Goal: Task Accomplishment & Management: Complete application form

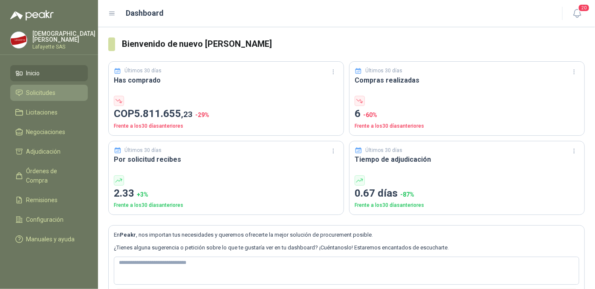
click at [45, 92] on span "Solicitudes" at bounding box center [40, 92] width 29 height 9
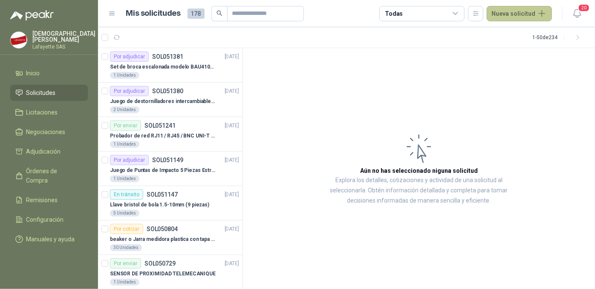
click at [507, 15] on button "Nueva solicitud" at bounding box center [519, 13] width 65 height 15
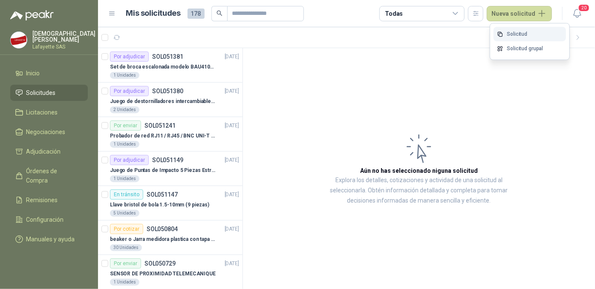
click at [511, 36] on link "Solicitud" at bounding box center [529, 34] width 72 height 15
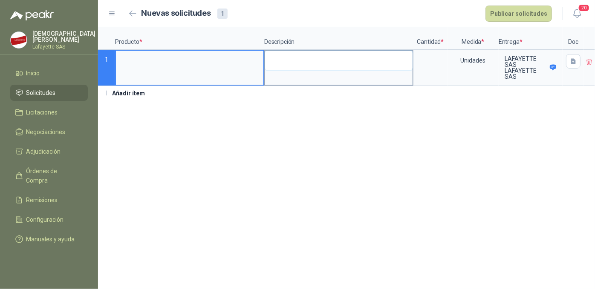
click at [299, 67] on textarea at bounding box center [338, 61] width 147 height 20
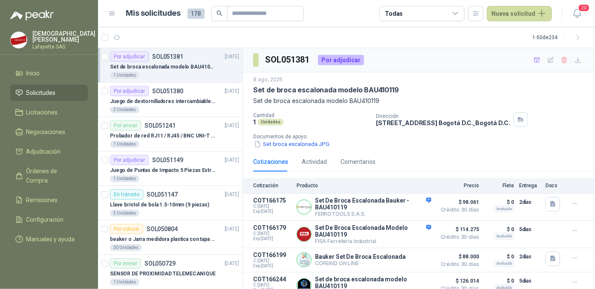
drag, startPoint x: 519, startPoint y: 14, endPoint x: 439, endPoint y: 9, distance: 80.6
click at [519, 13] on button "Nueva solicitud" at bounding box center [519, 13] width 65 height 15
click at [506, 35] on link "Solicitud" at bounding box center [529, 34] width 72 height 15
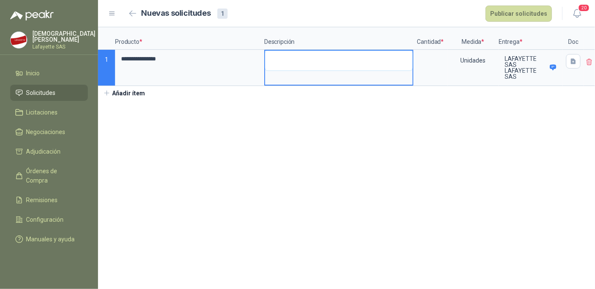
click at [275, 62] on textarea at bounding box center [338, 61] width 147 height 20
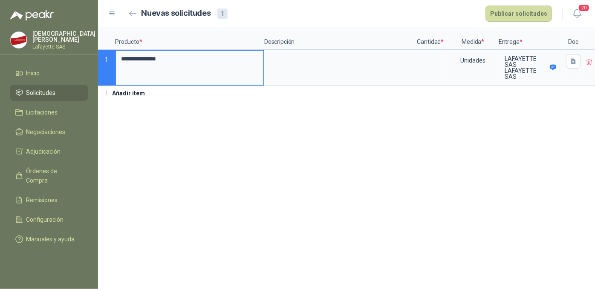
drag, startPoint x: 164, startPoint y: 57, endPoint x: 59, endPoint y: 46, distance: 105.8
click at [92, 57] on div "**********" at bounding box center [297, 144] width 595 height 289
type input "**********"
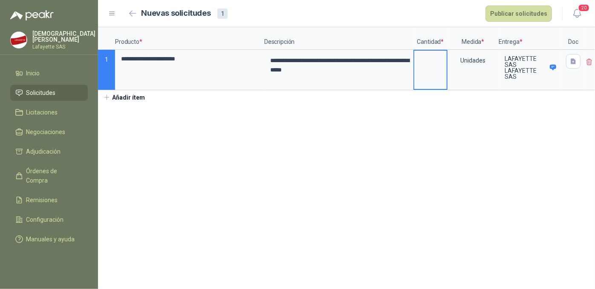
click at [427, 66] on input at bounding box center [430, 59] width 32 height 17
type input "*"
click at [530, 175] on section "**********" at bounding box center [346, 158] width 497 height 262
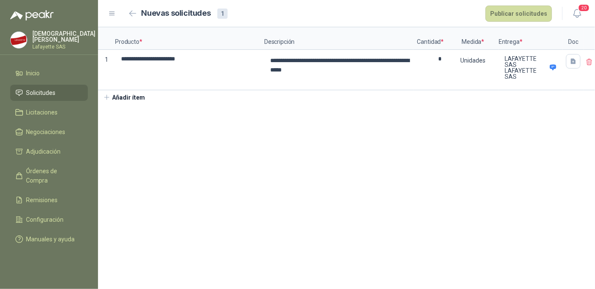
scroll to position [0, 12]
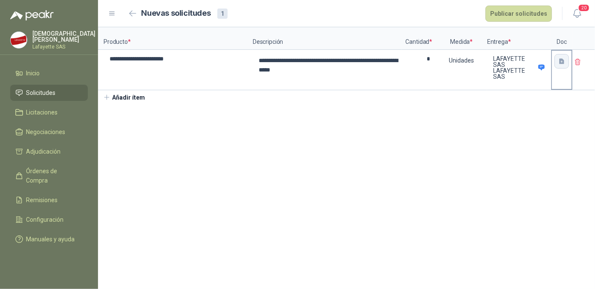
click at [561, 63] on icon "button" at bounding box center [561, 61] width 5 height 6
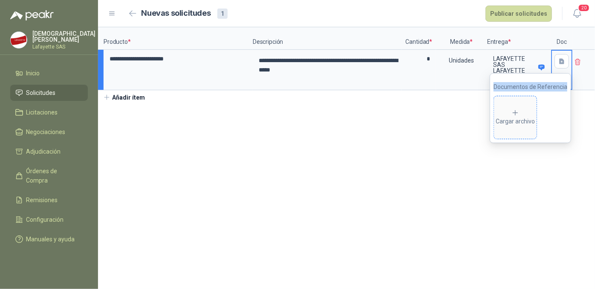
click at [517, 112] on icon at bounding box center [515, 113] width 8 height 8
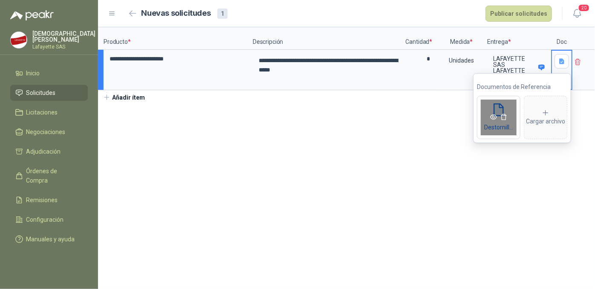
click at [491, 117] on icon "eye" at bounding box center [493, 117] width 7 height 5
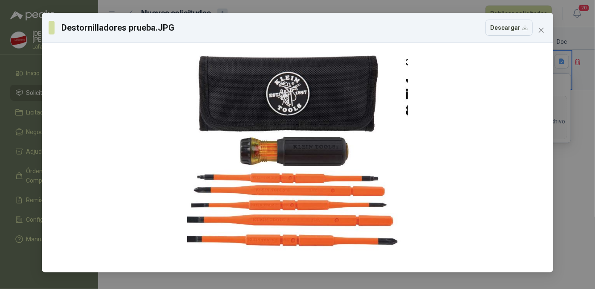
click at [576, 190] on div "Destornilladores prueba.JPG Descargar" at bounding box center [297, 144] width 595 height 289
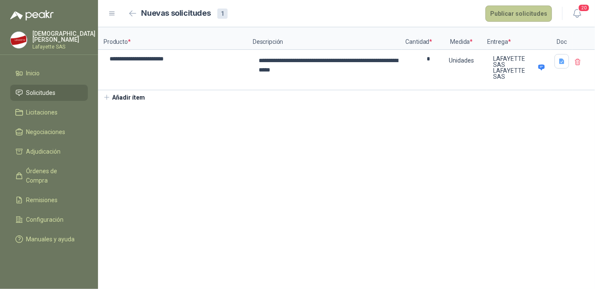
click at [513, 16] on button "Publicar solicitudes" at bounding box center [518, 14] width 66 height 16
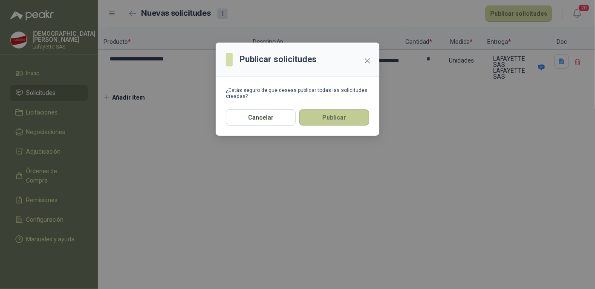
click at [321, 120] on button "Publicar" at bounding box center [334, 118] width 70 height 16
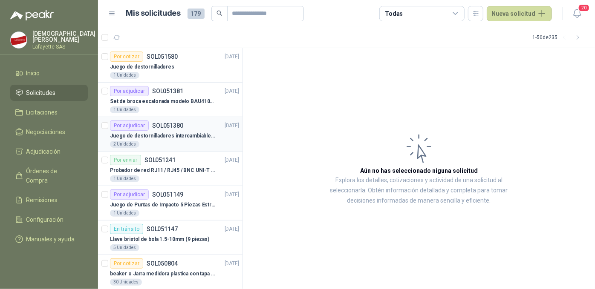
click at [123, 122] on div "Por adjudicar" at bounding box center [129, 126] width 39 height 10
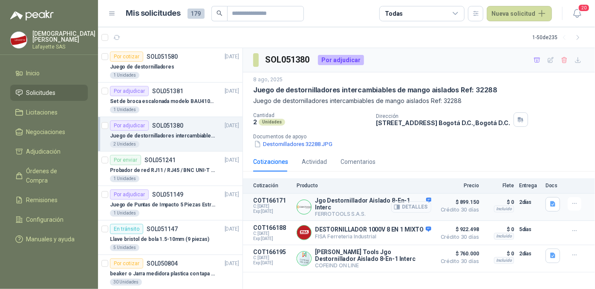
click at [415, 205] on button "Detalles" at bounding box center [411, 208] width 40 height 12
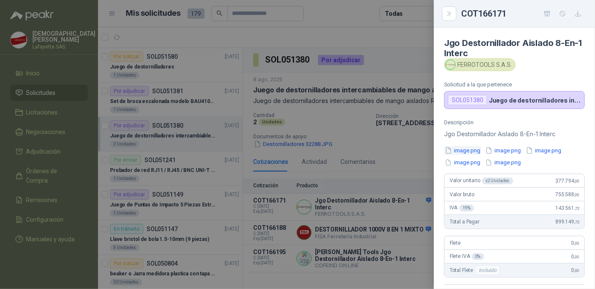
click at [463, 153] on button "image.png" at bounding box center [462, 150] width 37 height 9
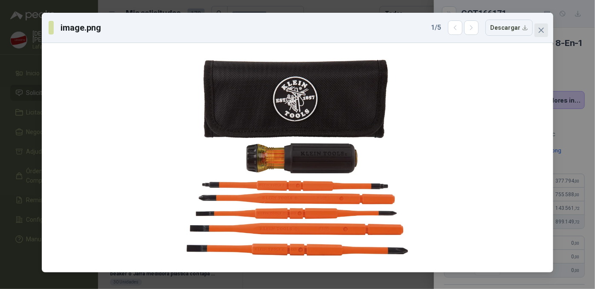
click at [548, 29] on span "Close" at bounding box center [541, 30] width 14 height 7
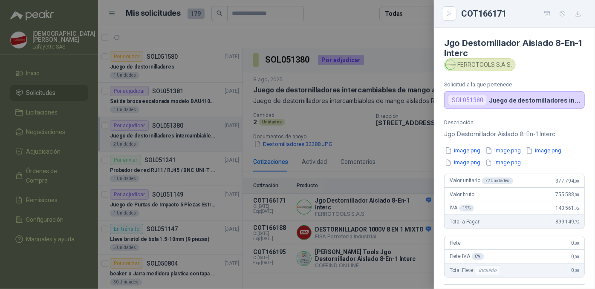
scroll to position [77, 0]
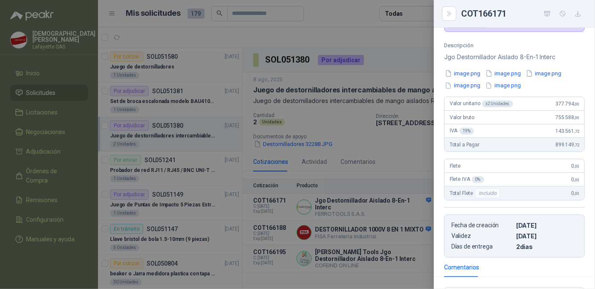
click at [415, 144] on div at bounding box center [297, 144] width 595 height 289
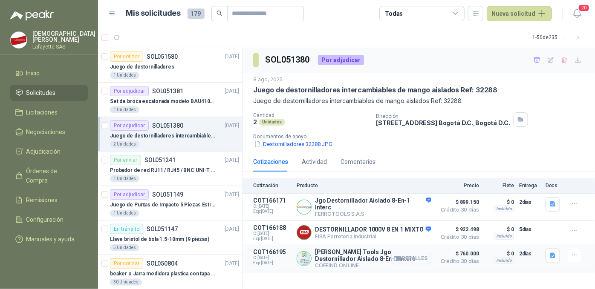
click at [409, 259] on button "Detalles" at bounding box center [411, 259] width 40 height 12
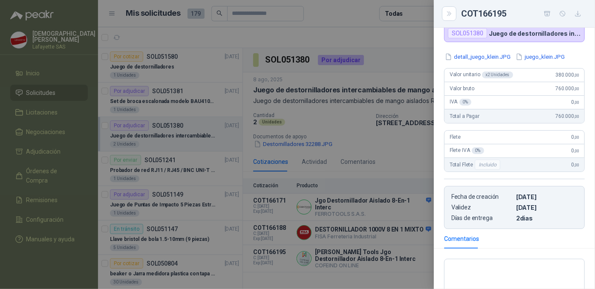
scroll to position [0, 0]
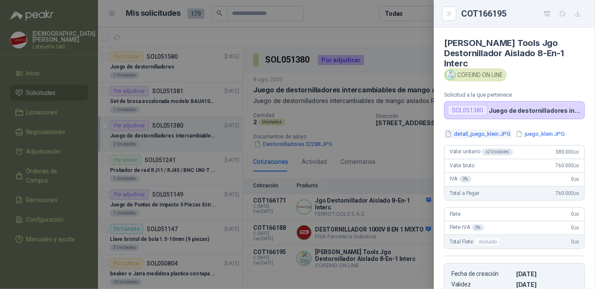
click at [478, 130] on button "detall_juego_klein.JPG" at bounding box center [477, 134] width 67 height 9
click at [546, 130] on button "juego_klein.JPG" at bounding box center [540, 134] width 51 height 9
click at [530, 130] on button "juego_klein.JPG" at bounding box center [540, 134] width 51 height 9
click at [402, 166] on div at bounding box center [297, 144] width 595 height 289
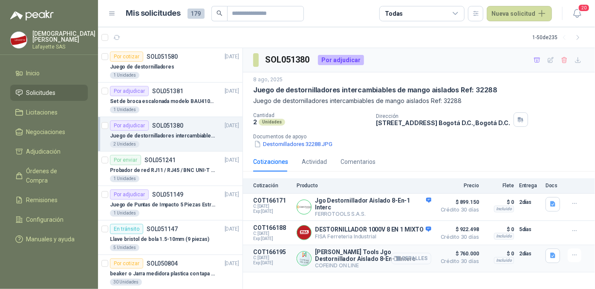
click at [422, 254] on button "Detalles" at bounding box center [411, 259] width 40 height 12
click at [573, 254] on icon "button" at bounding box center [574, 255] width 7 height 7
click at [538, 219] on button "Añadir" at bounding box center [557, 219] width 68 height 14
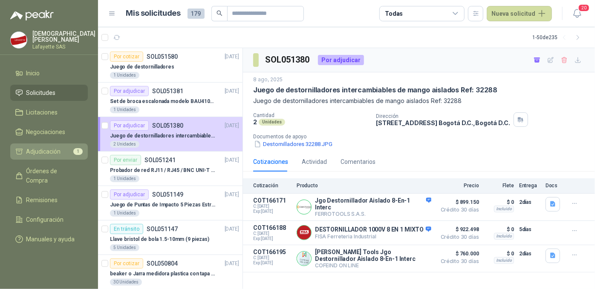
click at [42, 152] on span "Adjudicación" at bounding box center [43, 151] width 35 height 9
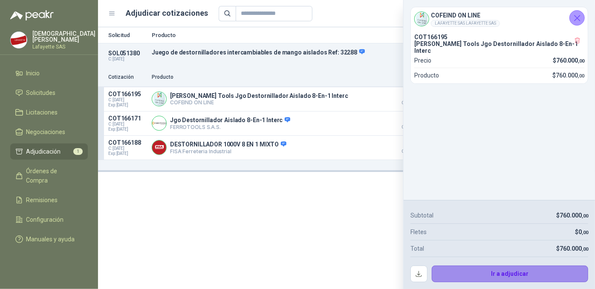
click at [484, 272] on button "Ir a adjudicar" at bounding box center [510, 274] width 157 height 17
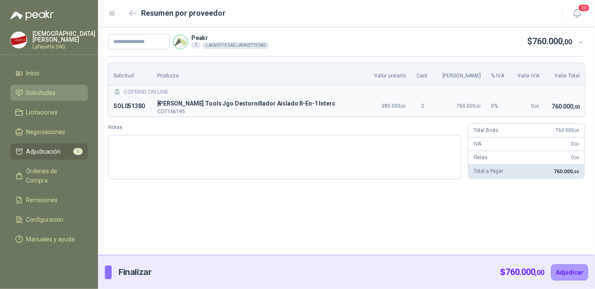
click at [39, 92] on span "Solicitudes" at bounding box center [40, 92] width 29 height 9
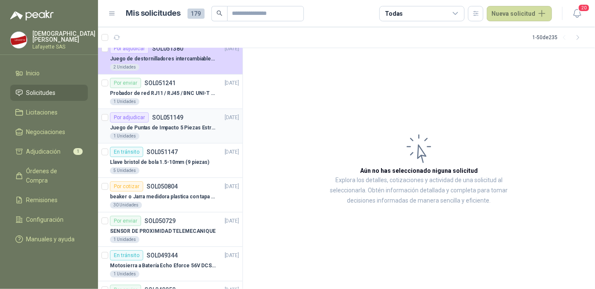
scroll to position [116, 0]
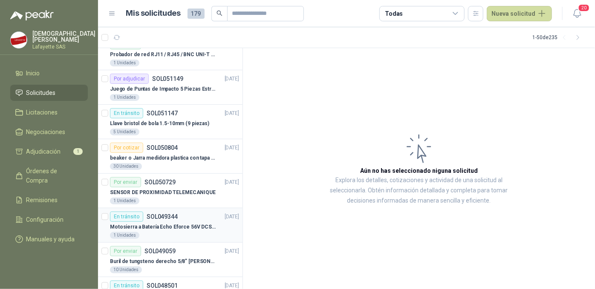
click at [123, 219] on div "En tránsito" at bounding box center [126, 217] width 33 height 10
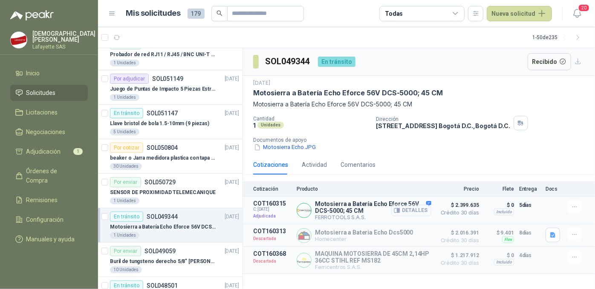
click at [409, 212] on button "Detalles" at bounding box center [411, 211] width 40 height 12
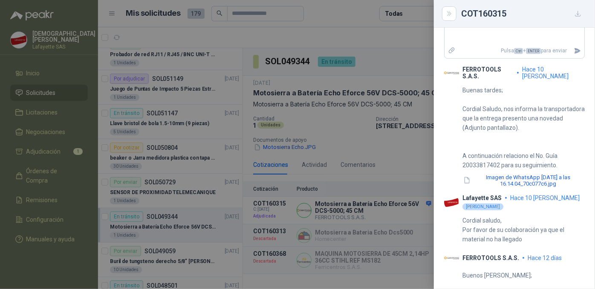
scroll to position [232, 0]
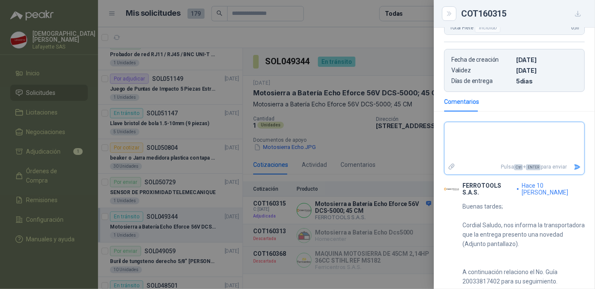
click at [484, 131] on textarea at bounding box center [514, 142] width 140 height 36
click at [337, 13] on div at bounding box center [297, 144] width 595 height 289
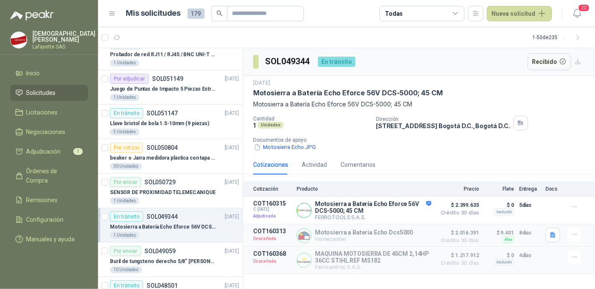
scroll to position [0, 0]
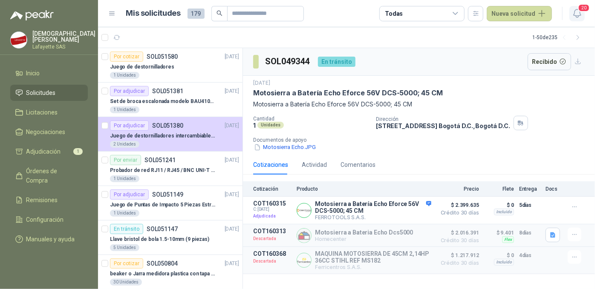
click at [580, 11] on span "20" at bounding box center [584, 8] width 12 height 8
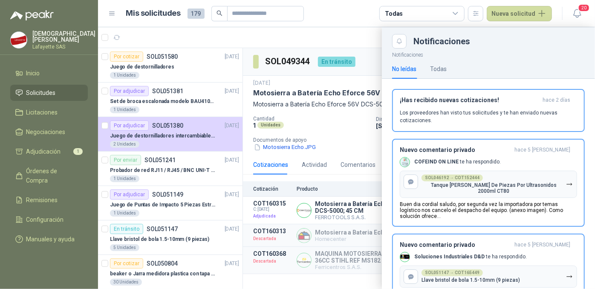
click at [357, 37] on div at bounding box center [346, 158] width 497 height 262
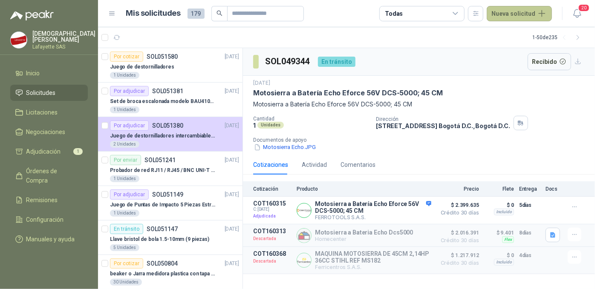
click at [510, 12] on button "Nueva solicitud" at bounding box center [519, 13] width 65 height 15
click at [453, 45] on article "1 - 50 de 235" at bounding box center [346, 37] width 497 height 20
click at [513, 14] on button "Nueva solicitud" at bounding box center [519, 13] width 65 height 15
click at [513, 48] on link "Solicitud grupal" at bounding box center [529, 48] width 72 height 15
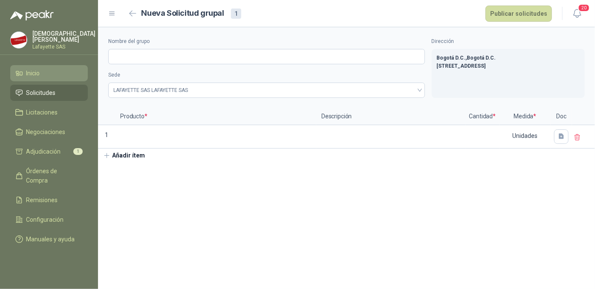
click at [49, 72] on li "Inicio" at bounding box center [48, 73] width 67 height 9
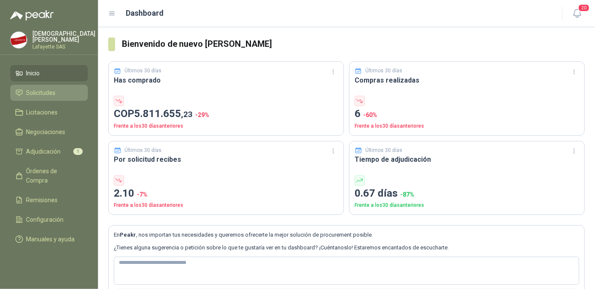
click at [37, 92] on span "Solicitudes" at bounding box center [40, 92] width 29 height 9
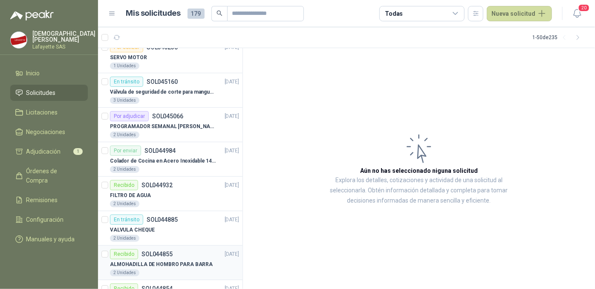
scroll to position [1490, 0]
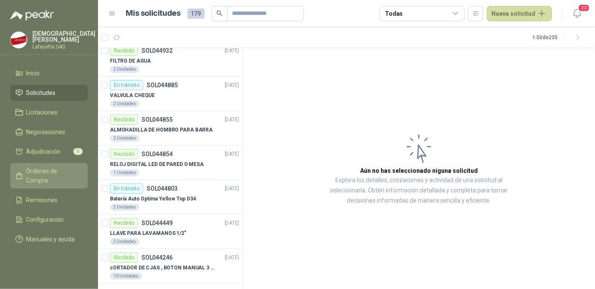
click at [69, 167] on span "Órdenes de Compra" at bounding box center [52, 176] width 53 height 19
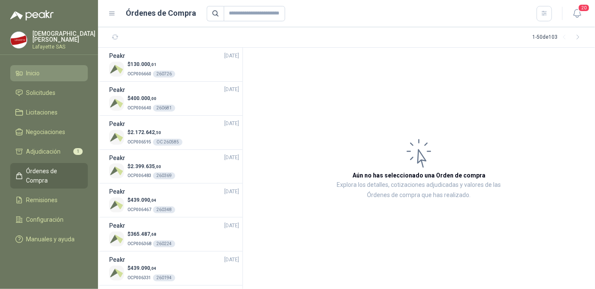
click at [43, 75] on li "Inicio" at bounding box center [48, 73] width 67 height 9
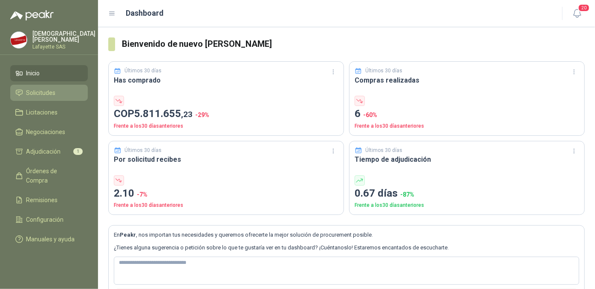
click at [46, 89] on span "Solicitudes" at bounding box center [40, 92] width 29 height 9
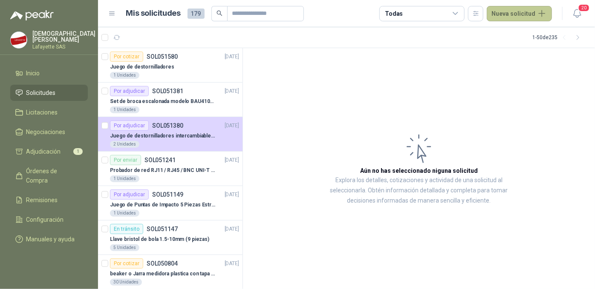
click at [519, 13] on button "Nueva solicitud" at bounding box center [519, 13] width 65 height 15
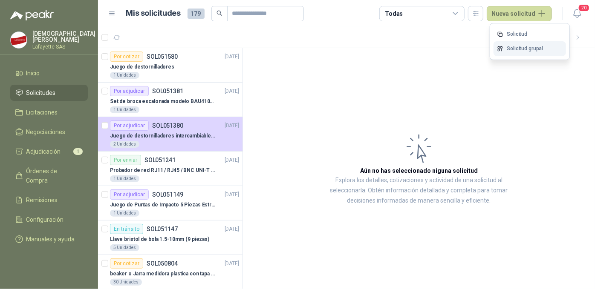
click at [513, 50] on link "Solicitud grupal" at bounding box center [529, 48] width 72 height 15
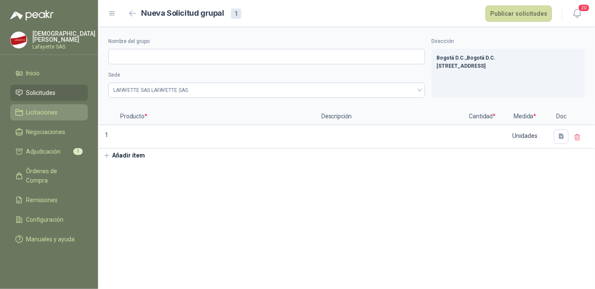
click at [55, 112] on span "Licitaciones" at bounding box center [42, 112] width 32 height 9
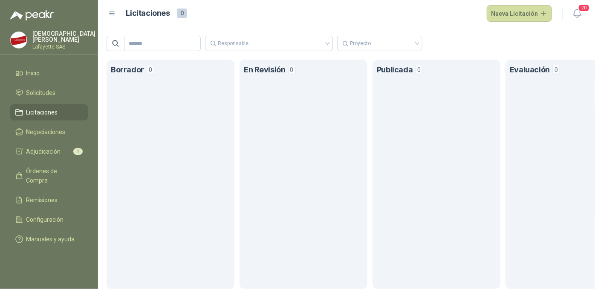
click at [115, 14] on icon at bounding box center [112, 14] width 8 height 8
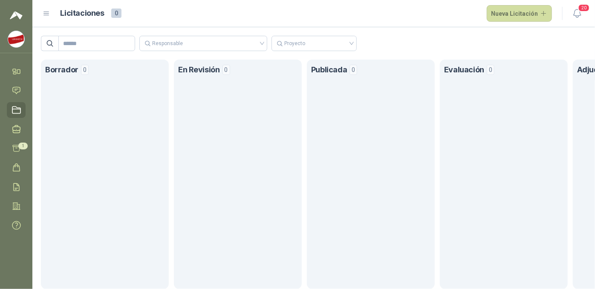
click at [47, 13] on icon at bounding box center [46, 13] width 5 height 3
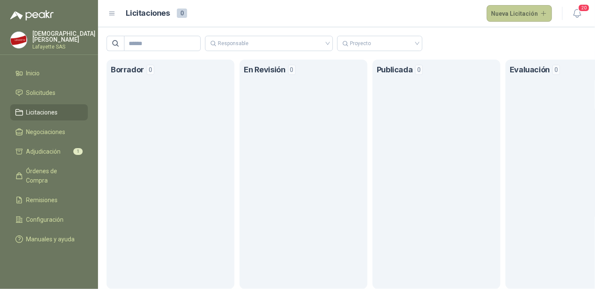
click at [502, 14] on button "Nueva Licitación" at bounding box center [520, 13] width 66 height 17
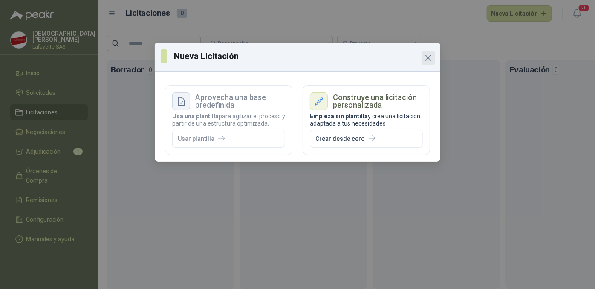
click at [434, 59] on span "Close" at bounding box center [428, 58] width 14 height 10
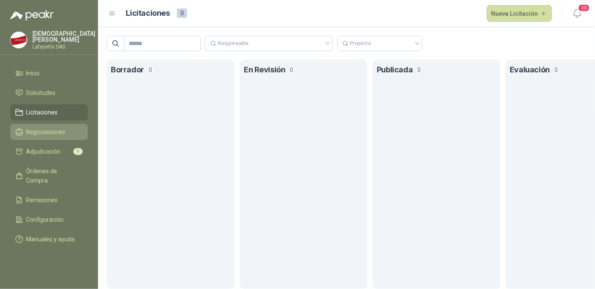
click at [55, 131] on span "Negociaciones" at bounding box center [45, 131] width 39 height 9
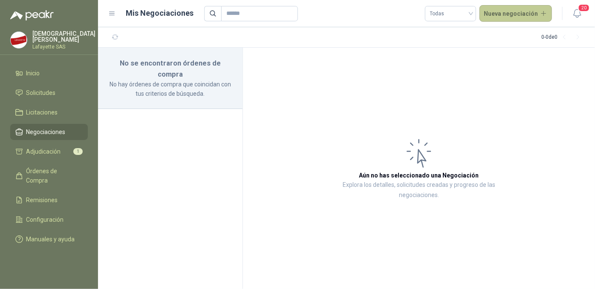
click at [528, 9] on button "Nueva negociación" at bounding box center [515, 13] width 73 height 17
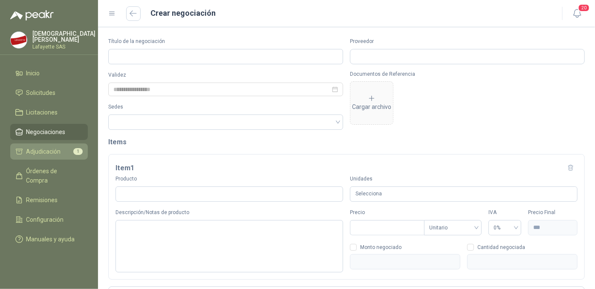
click at [58, 150] on span "Adjudicación" at bounding box center [43, 151] width 35 height 9
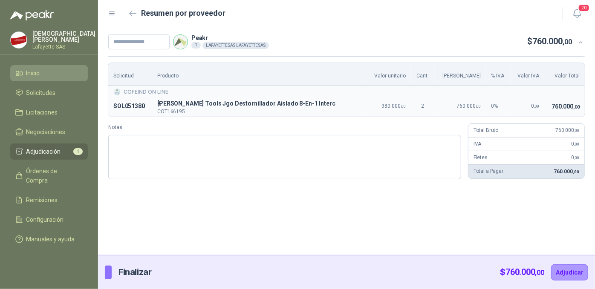
click at [36, 69] on span "Inicio" at bounding box center [33, 73] width 14 height 9
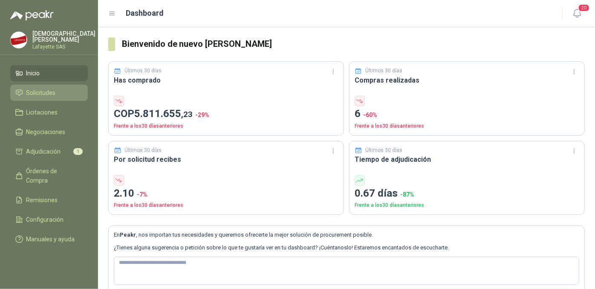
click at [42, 89] on span "Solicitudes" at bounding box center [40, 92] width 29 height 9
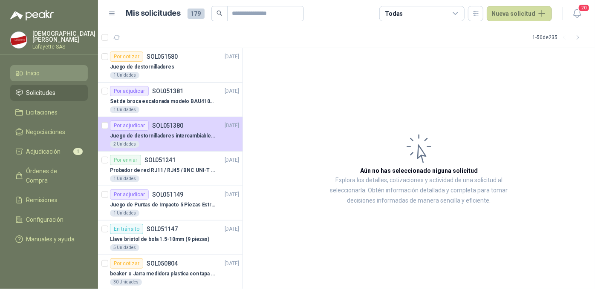
click at [58, 75] on li "Inicio" at bounding box center [48, 73] width 67 height 9
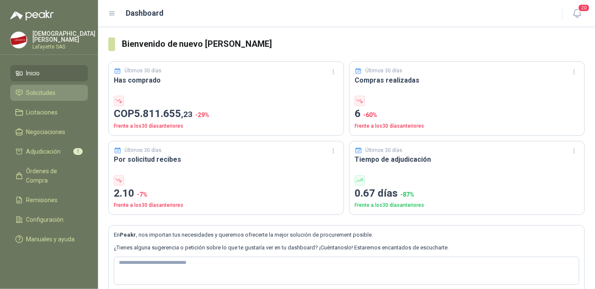
click at [58, 88] on li "Solicitudes" at bounding box center [48, 92] width 67 height 9
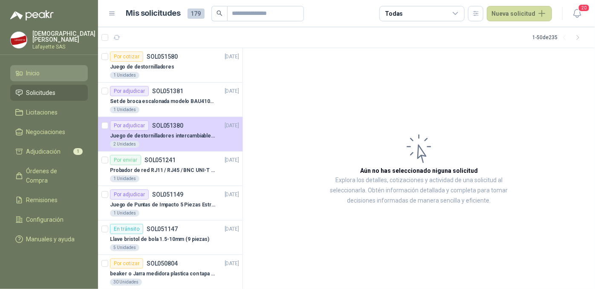
click at [43, 75] on li "Inicio" at bounding box center [48, 73] width 67 height 9
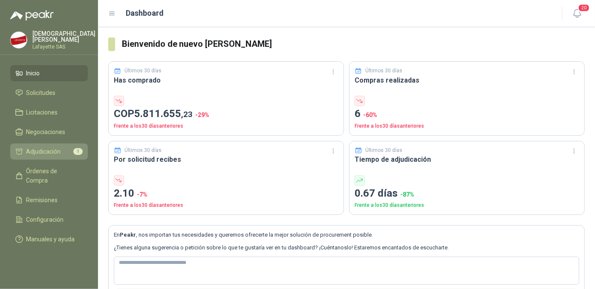
click at [40, 154] on span "Adjudicación" at bounding box center [43, 151] width 35 height 9
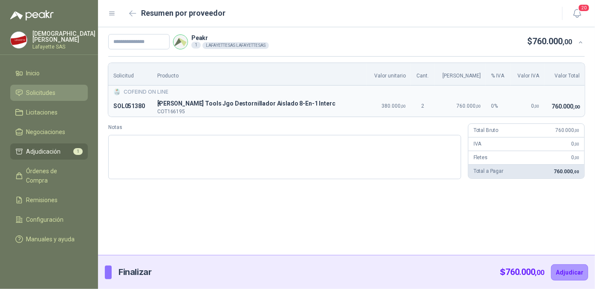
click at [45, 94] on span "Solicitudes" at bounding box center [40, 92] width 29 height 9
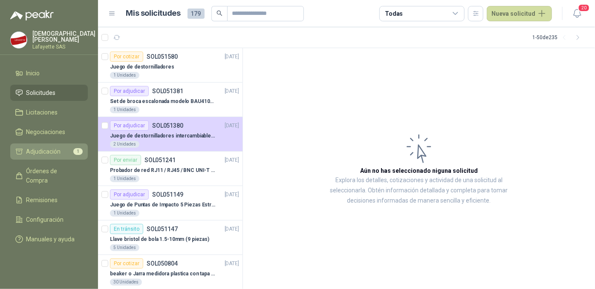
click at [56, 150] on span "Adjudicación" at bounding box center [43, 151] width 35 height 9
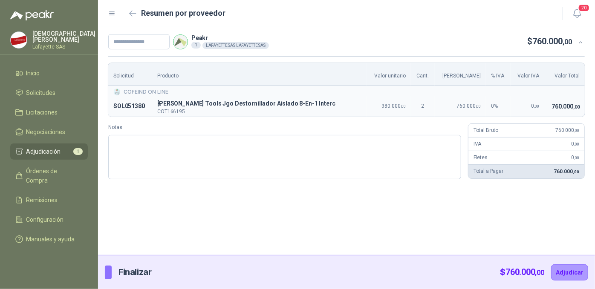
click at [143, 273] on p "Finalizar" at bounding box center [134, 272] width 33 height 13
click at [57, 148] on span "Adjudicación" at bounding box center [43, 151] width 35 height 9
click at [30, 75] on span "Inicio" at bounding box center [33, 73] width 14 height 9
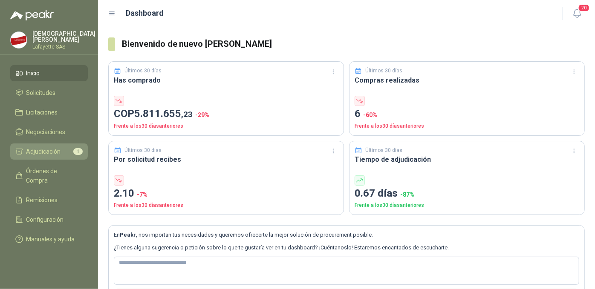
click at [62, 150] on li "Adjudicación 1" at bounding box center [48, 151] width 67 height 9
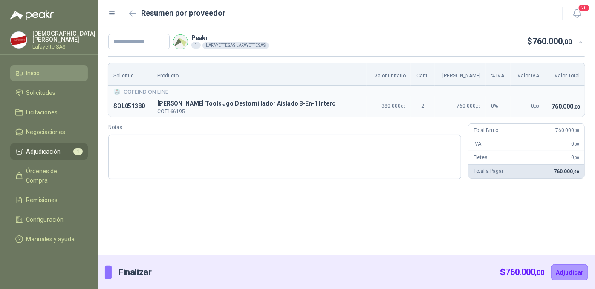
click at [33, 74] on span "Inicio" at bounding box center [33, 73] width 14 height 9
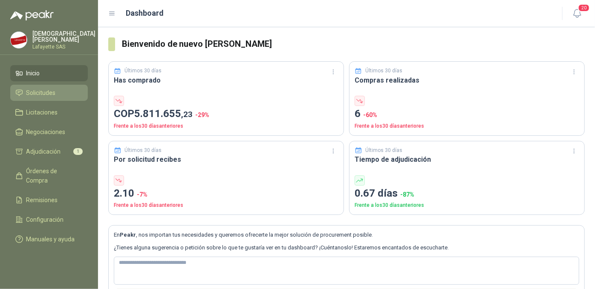
click at [39, 89] on span "Solicitudes" at bounding box center [40, 92] width 29 height 9
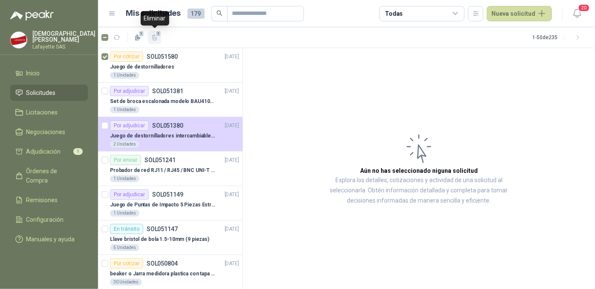
click at [155, 37] on icon "button" at bounding box center [154, 37] width 7 height 7
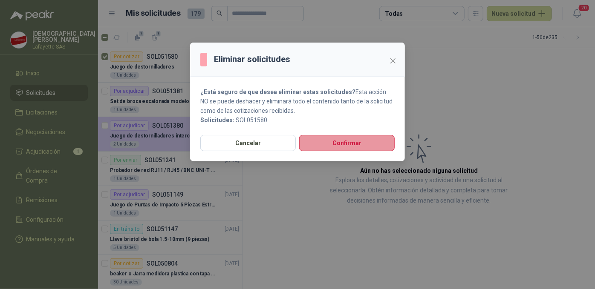
click at [337, 144] on button "Confirmar" at bounding box center [346, 143] width 95 height 16
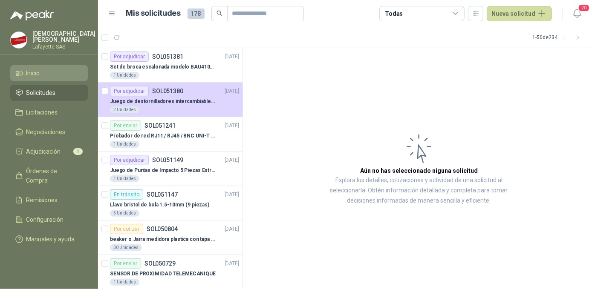
click at [42, 73] on li "Inicio" at bounding box center [48, 73] width 67 height 9
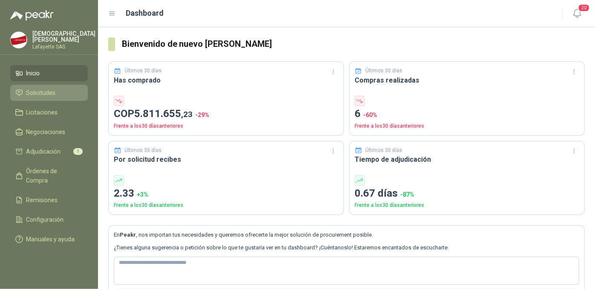
click at [44, 89] on span "Solicitudes" at bounding box center [40, 92] width 29 height 9
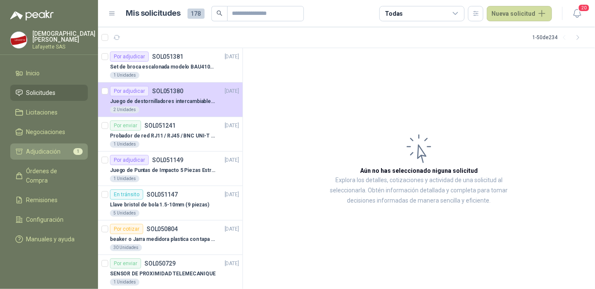
click at [57, 144] on link "Adjudicación 1" at bounding box center [49, 152] width 78 height 16
